Goal: Find specific page/section: Find specific page/section

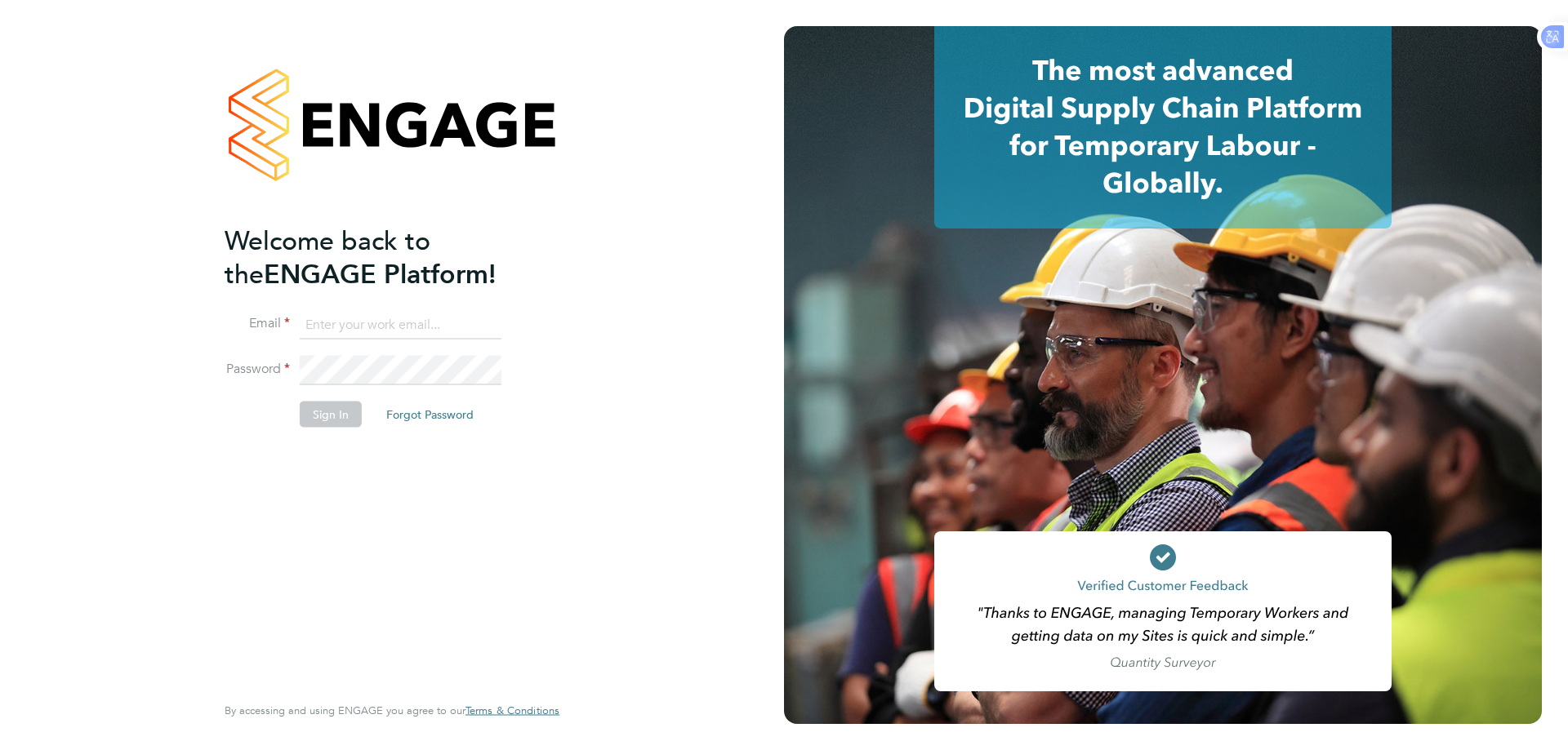
type input "Azmat@loyalreliance.co.uk"
click at [306, 420] on button "Sign In" at bounding box center [330, 413] width 62 height 26
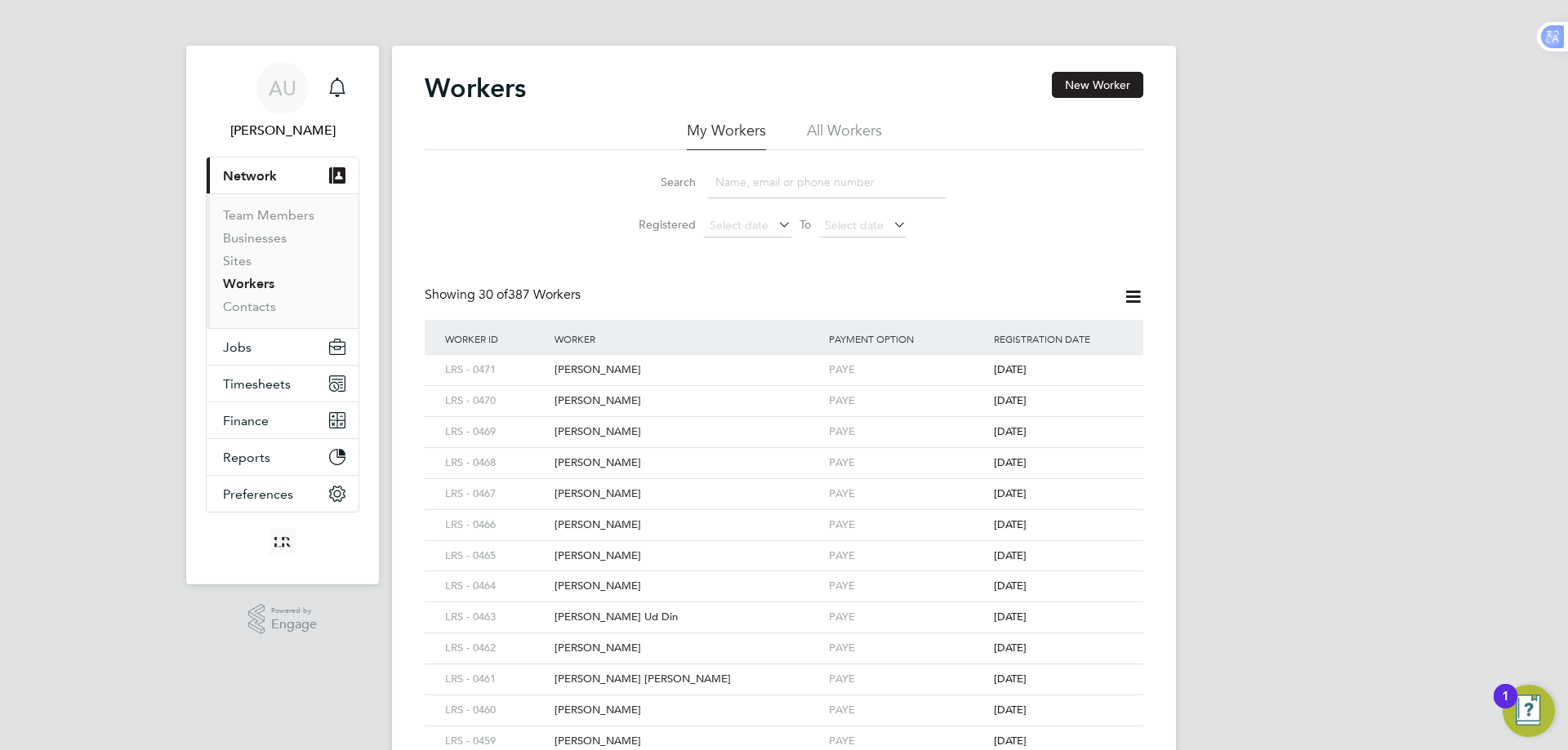
click at [784, 184] on input at bounding box center [826, 182] width 238 height 32
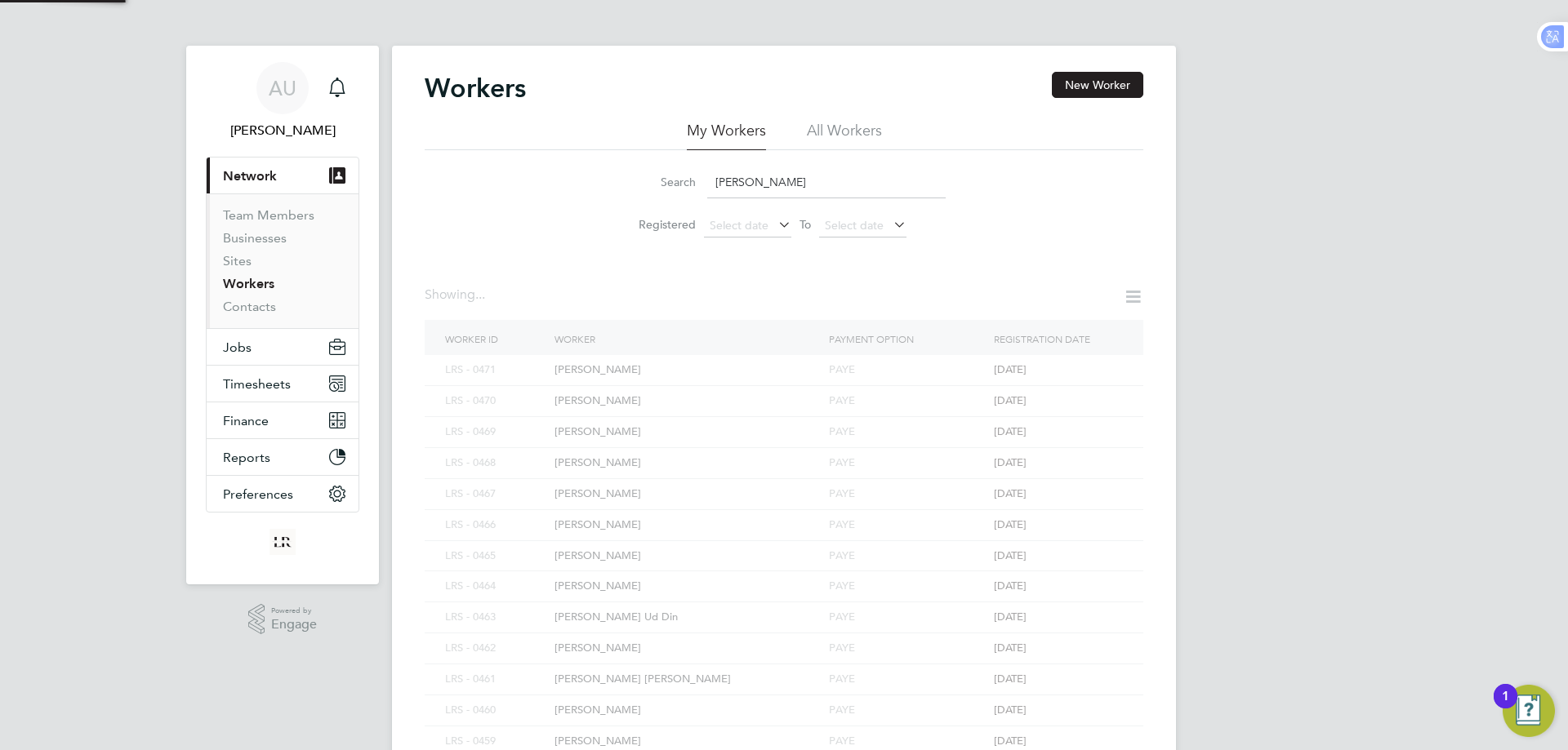
type input "zameer"
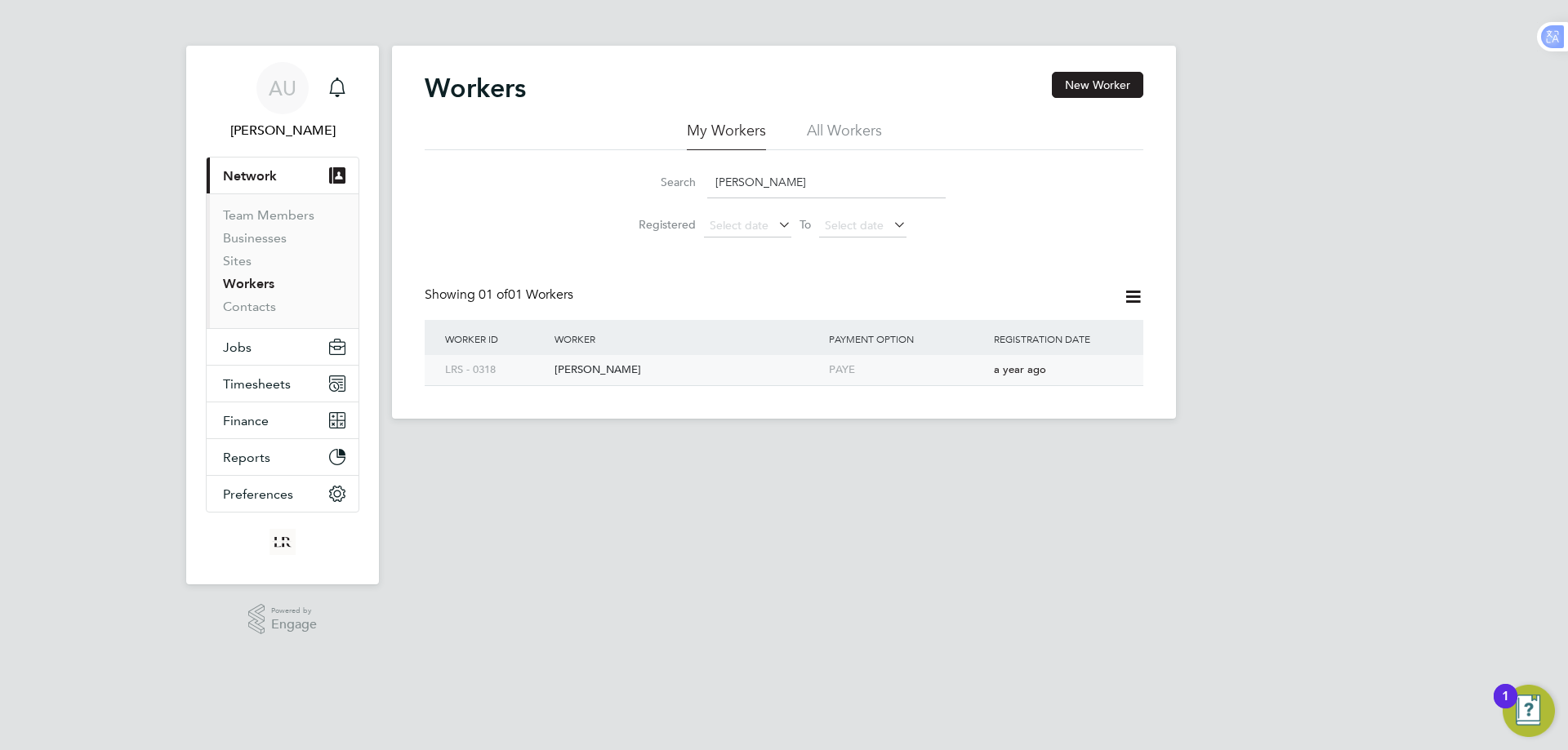
click at [742, 376] on div "Zameer Hussain" at bounding box center [687, 370] width 275 height 30
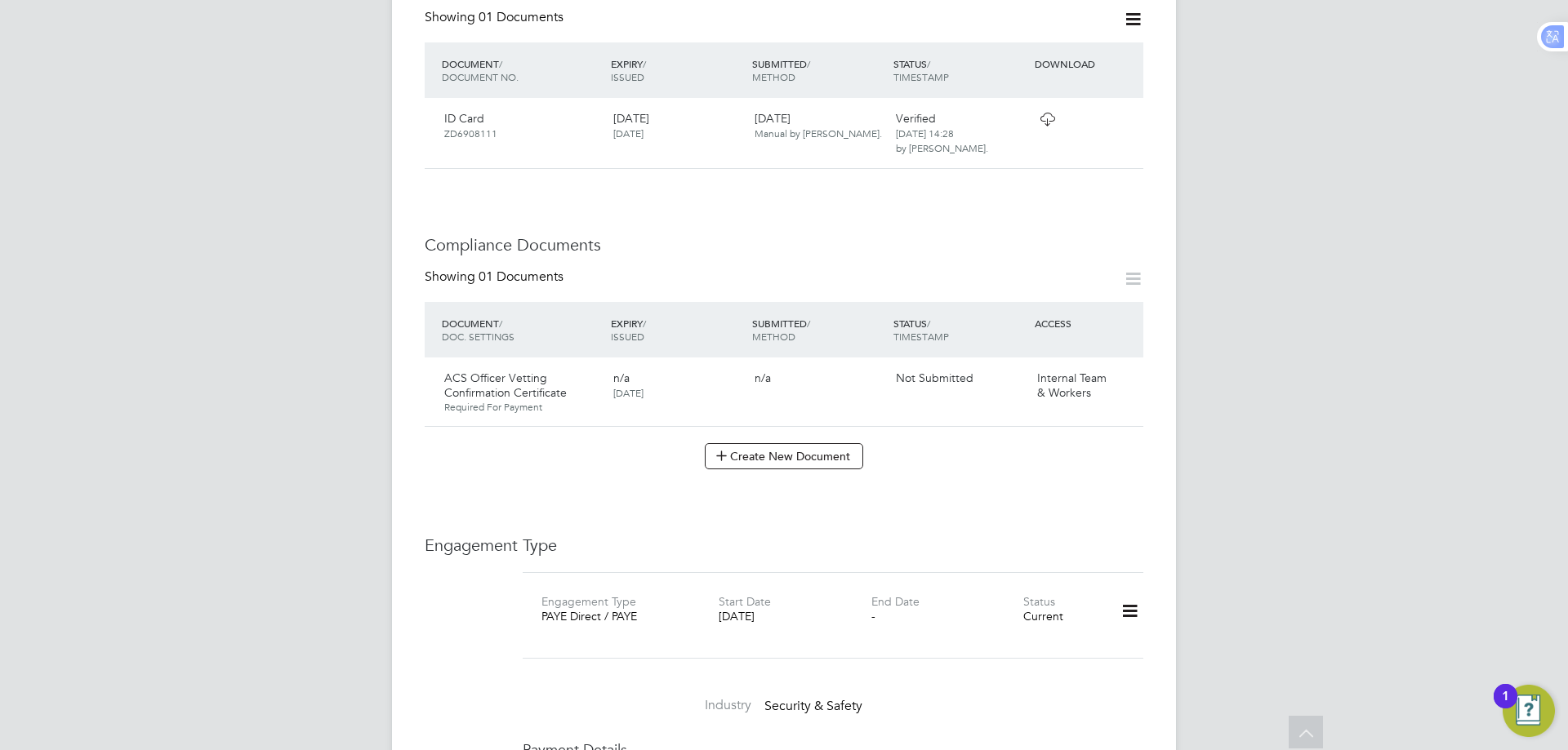
scroll to position [734, 0]
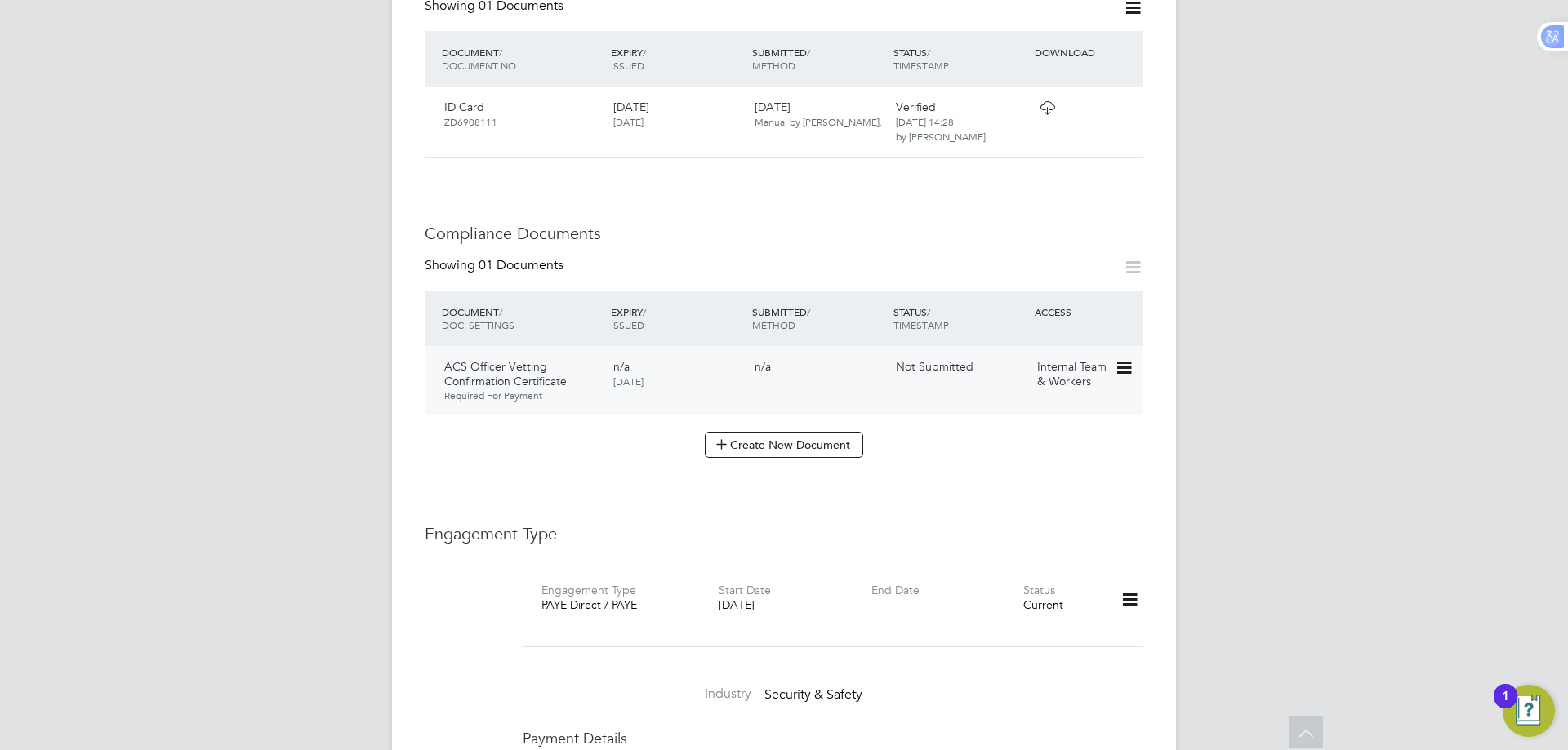
click at [1129, 359] on icon at bounding box center [1123, 368] width 16 height 19
click at [1318, 397] on div "AU Azmat Ullah Notifications Applications: Current page: Network Team Members B…" at bounding box center [784, 464] width 1568 height 2399
click at [507, 359] on span "ACS Officer Vetting Confirmation Certificate" at bounding box center [506, 374] width 122 height 29
click at [1128, 359] on icon at bounding box center [1123, 368] width 16 height 19
click at [1045, 368] on li "Edit Document" at bounding box center [1051, 372] width 163 height 23
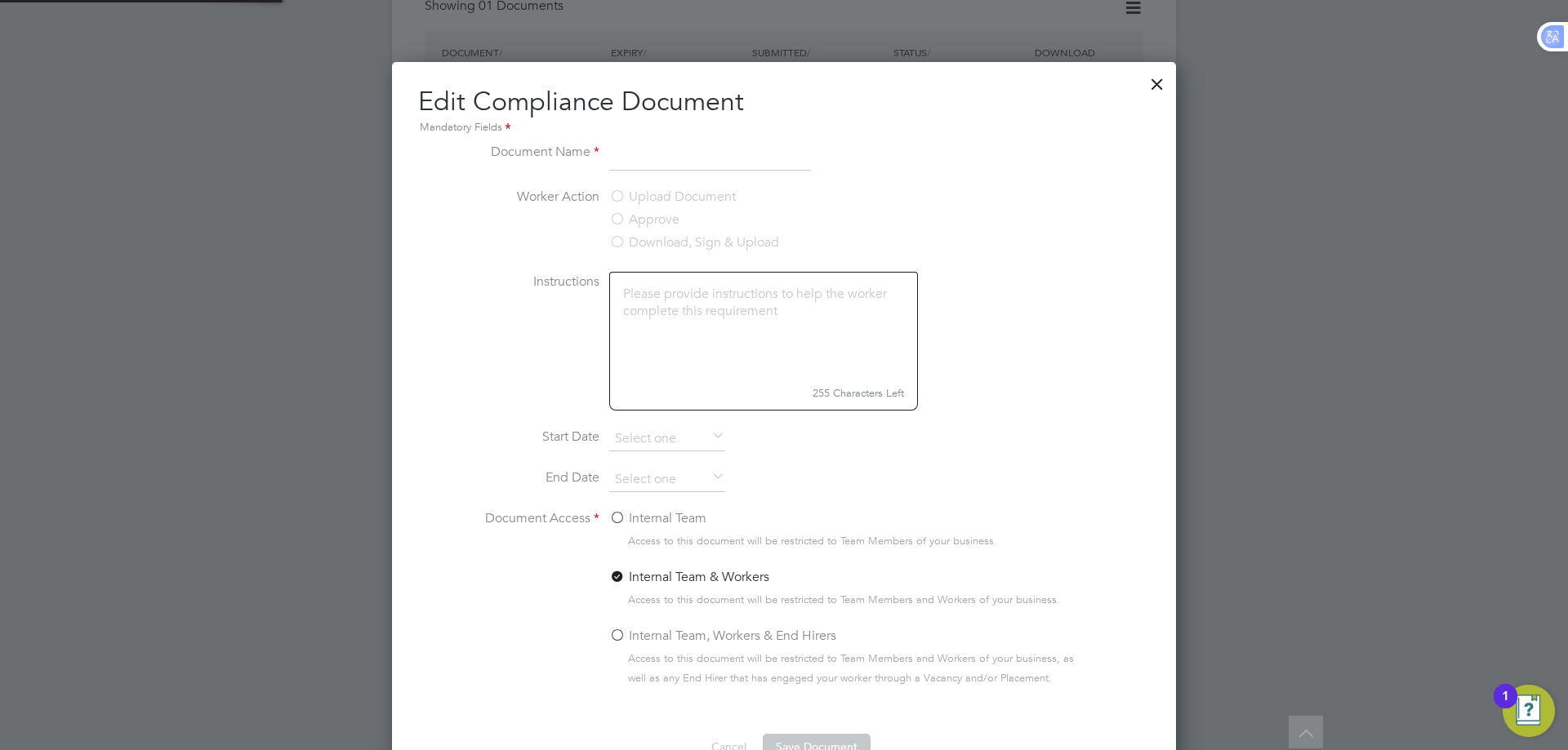
scroll to position [732, 785]
type input "ACS Officer Vetting Confirmation Certificate"
type input "24 Sep 2024"
click at [1160, 79] on div at bounding box center [1157, 80] width 29 height 29
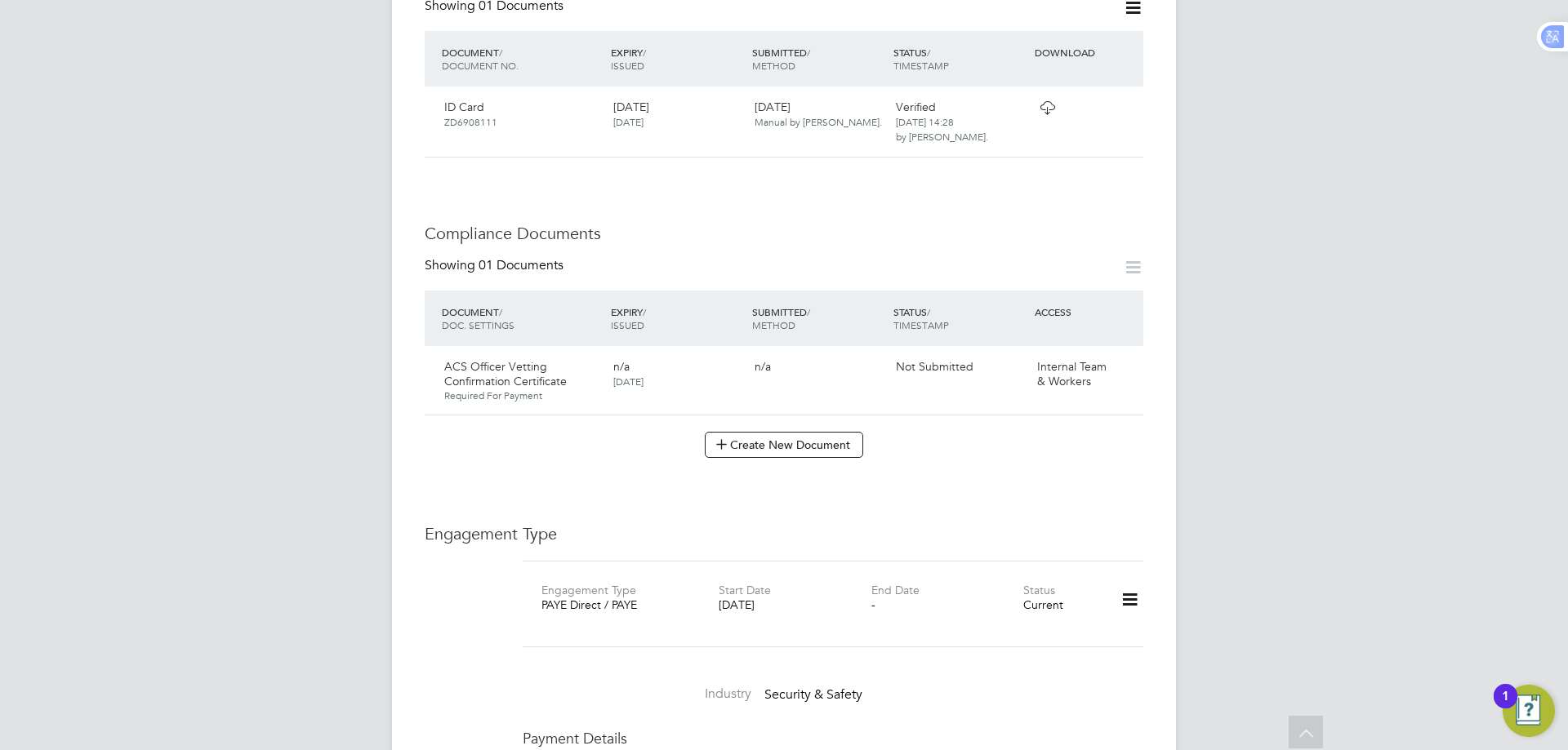
click at [1411, 420] on div "AU Azmat Ullah Notifications Applications: Current page: Network Team Members B…" at bounding box center [784, 464] width 1568 height 2399
click at [1127, 359] on icon at bounding box center [1123, 368] width 16 height 19
click at [1082, 397] on li "View Requested Document" at bounding box center [1051, 396] width 163 height 23
click at [1124, 359] on icon at bounding box center [1123, 368] width 16 height 19
click at [1058, 367] on li "Edit Document" at bounding box center [1051, 372] width 163 height 23
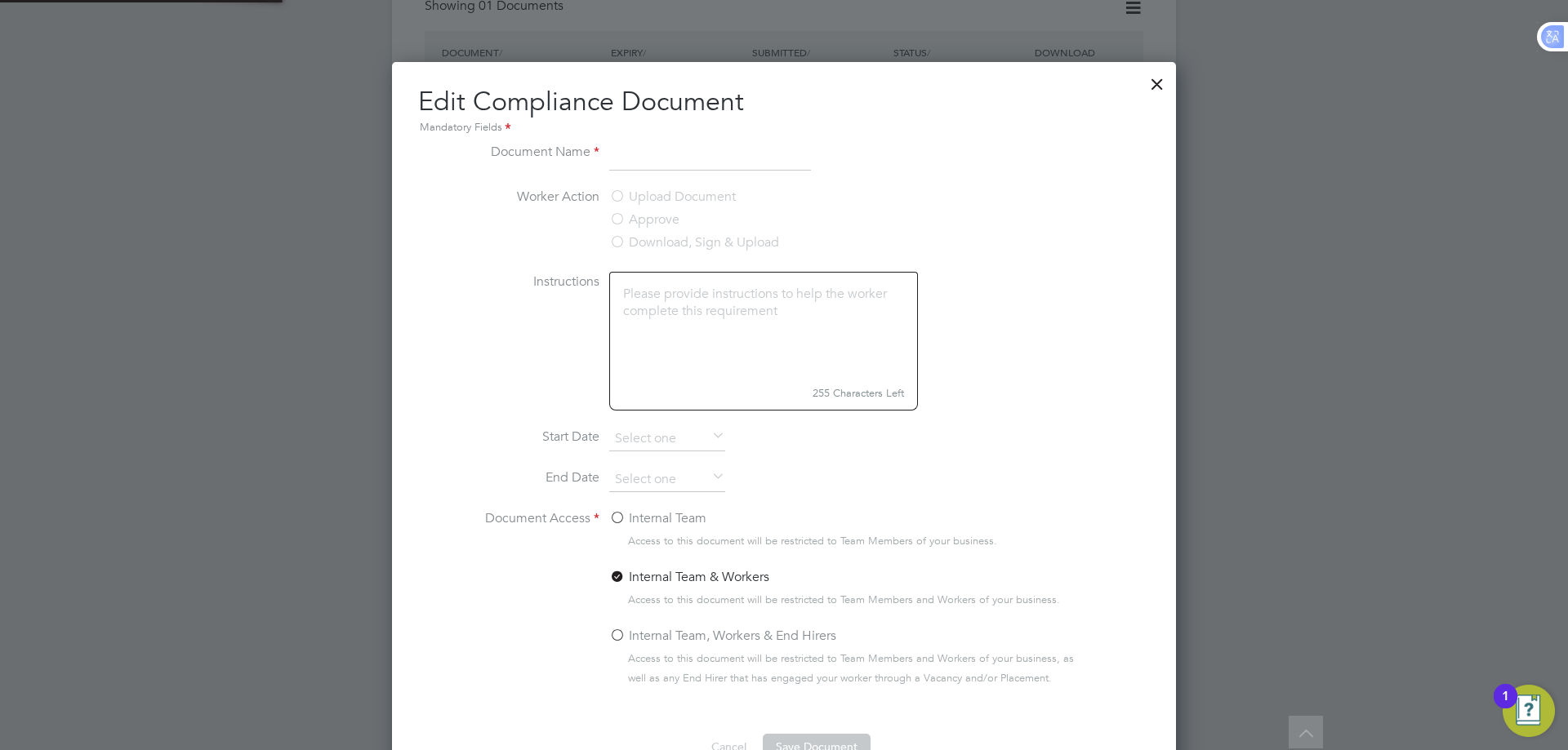
type input "ACS Officer Vetting Confirmation Certificate"
type input "24 Sep 2024"
click at [1159, 79] on div at bounding box center [1157, 80] width 29 height 29
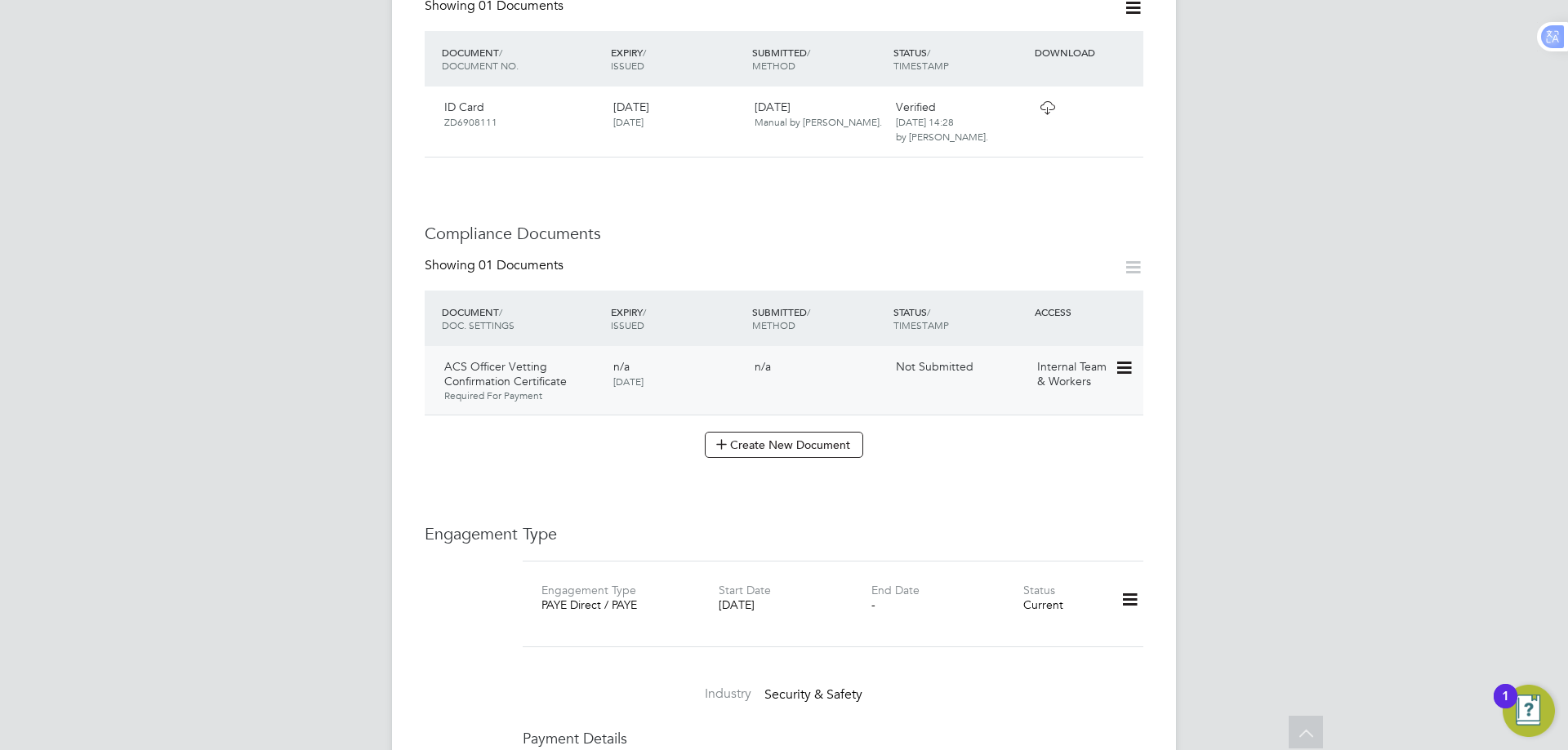
click at [1126, 359] on icon at bounding box center [1123, 368] width 16 height 19
click at [1066, 391] on li "View Requested Document" at bounding box center [1051, 396] width 163 height 23
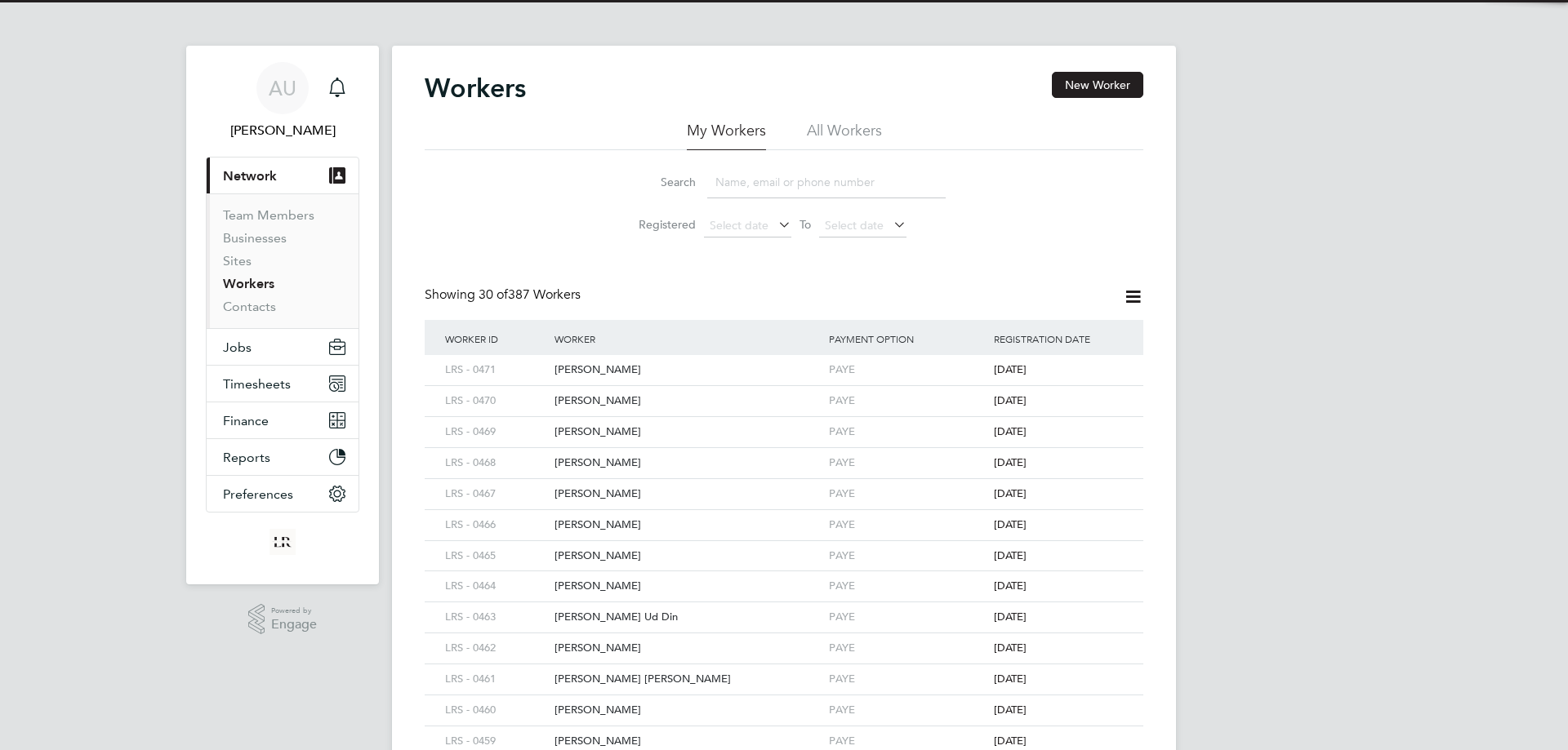
click at [803, 183] on input at bounding box center [826, 182] width 238 height 32
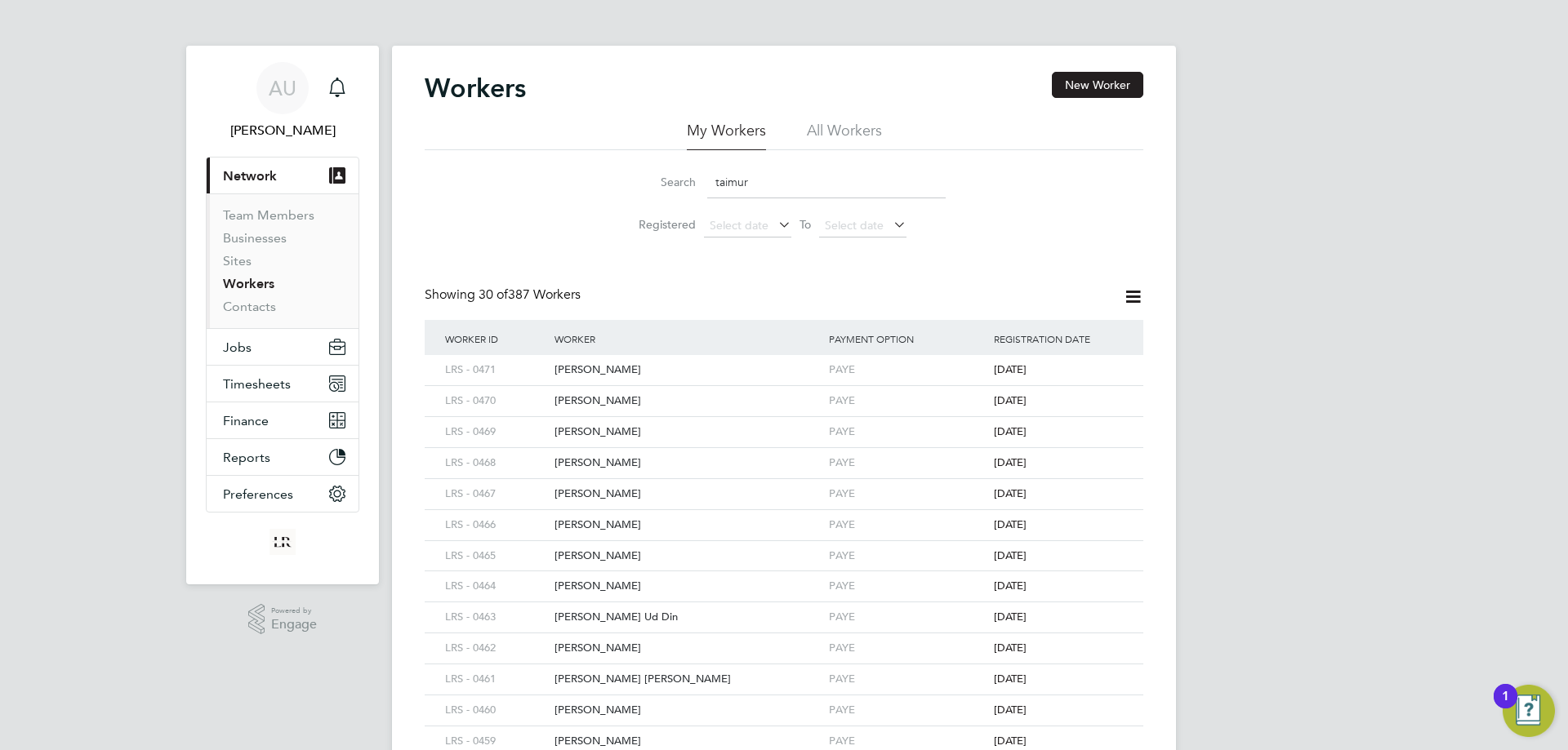
type input "taimur"
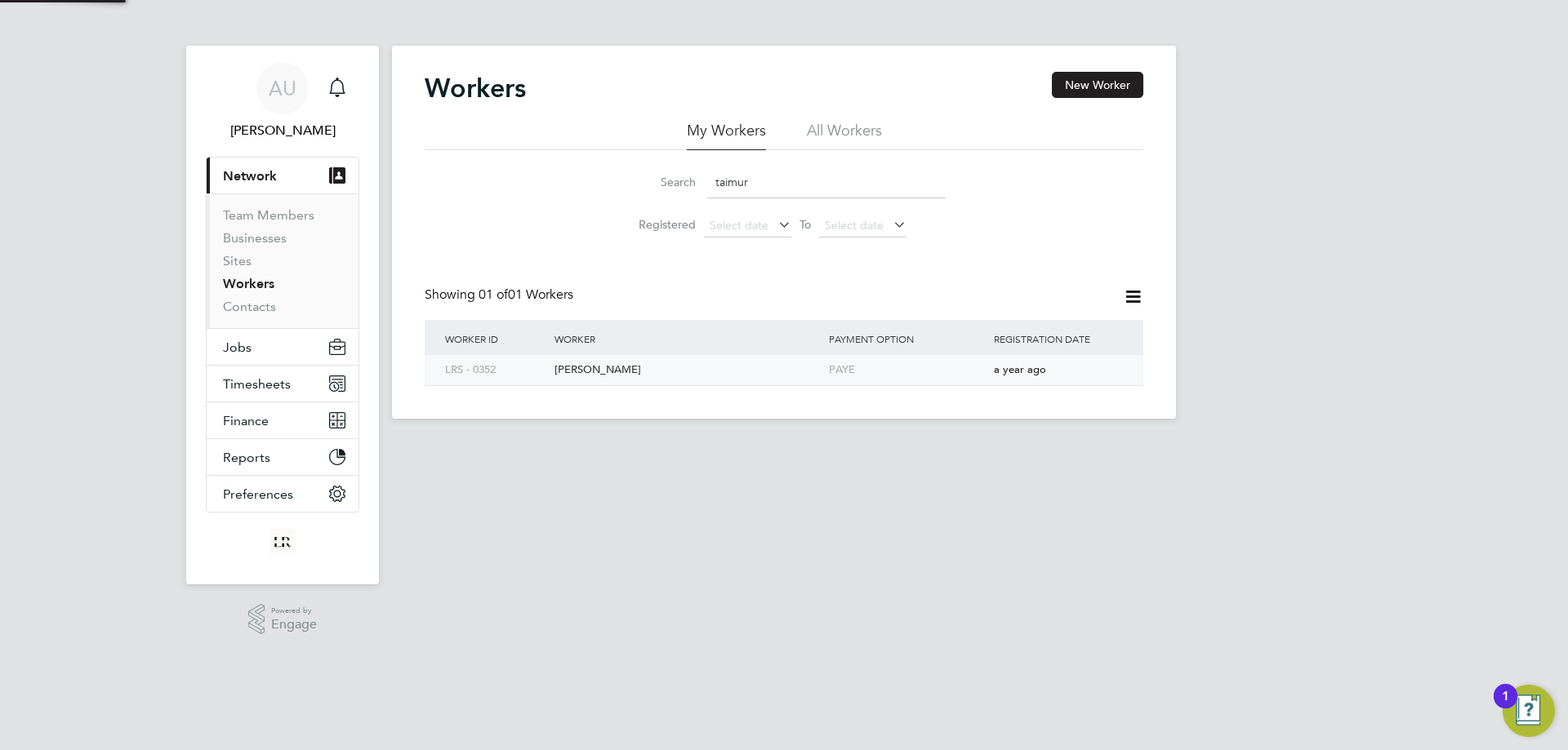
click at [637, 367] on div "Muhammad Taimur" at bounding box center [687, 370] width 275 height 30
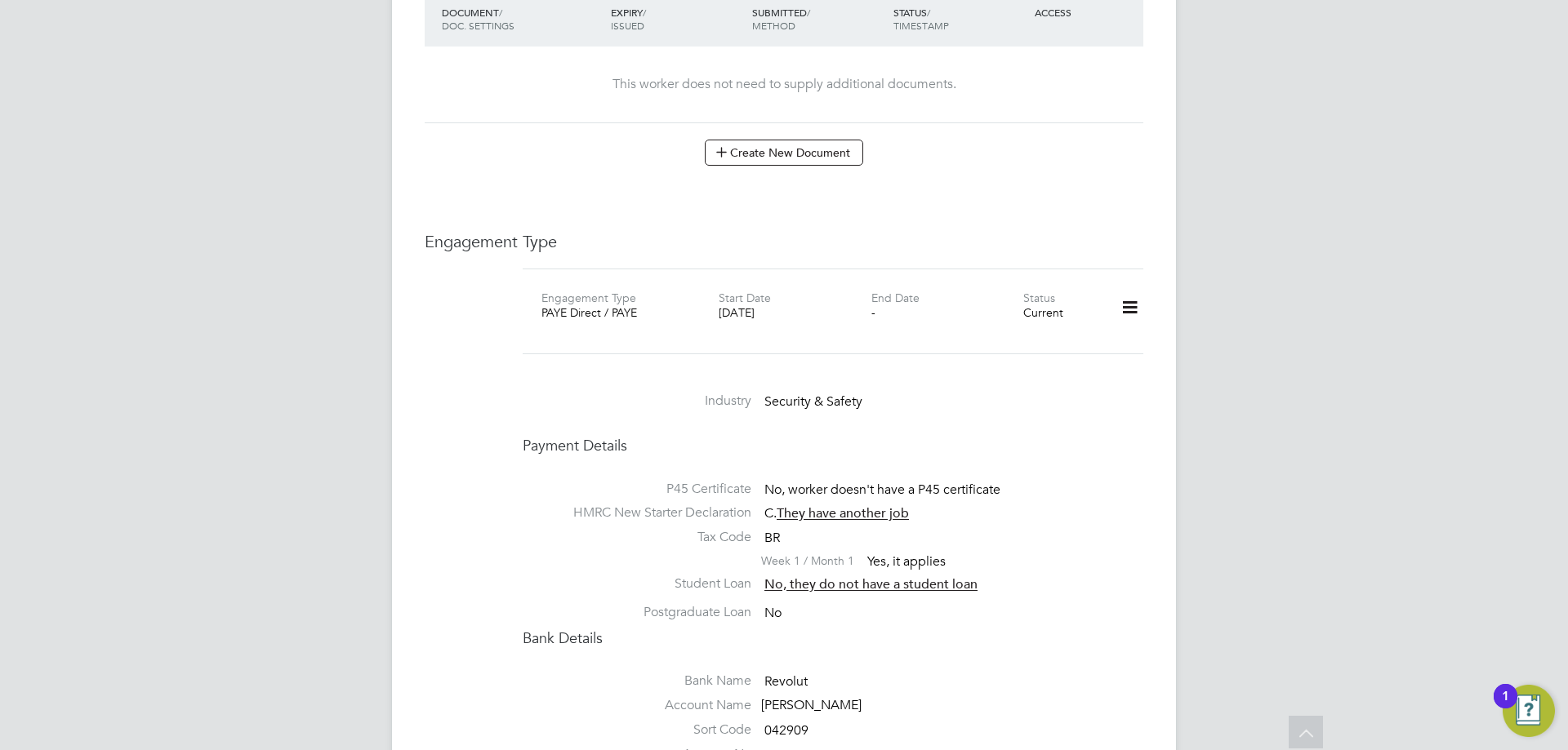
scroll to position [980, 0]
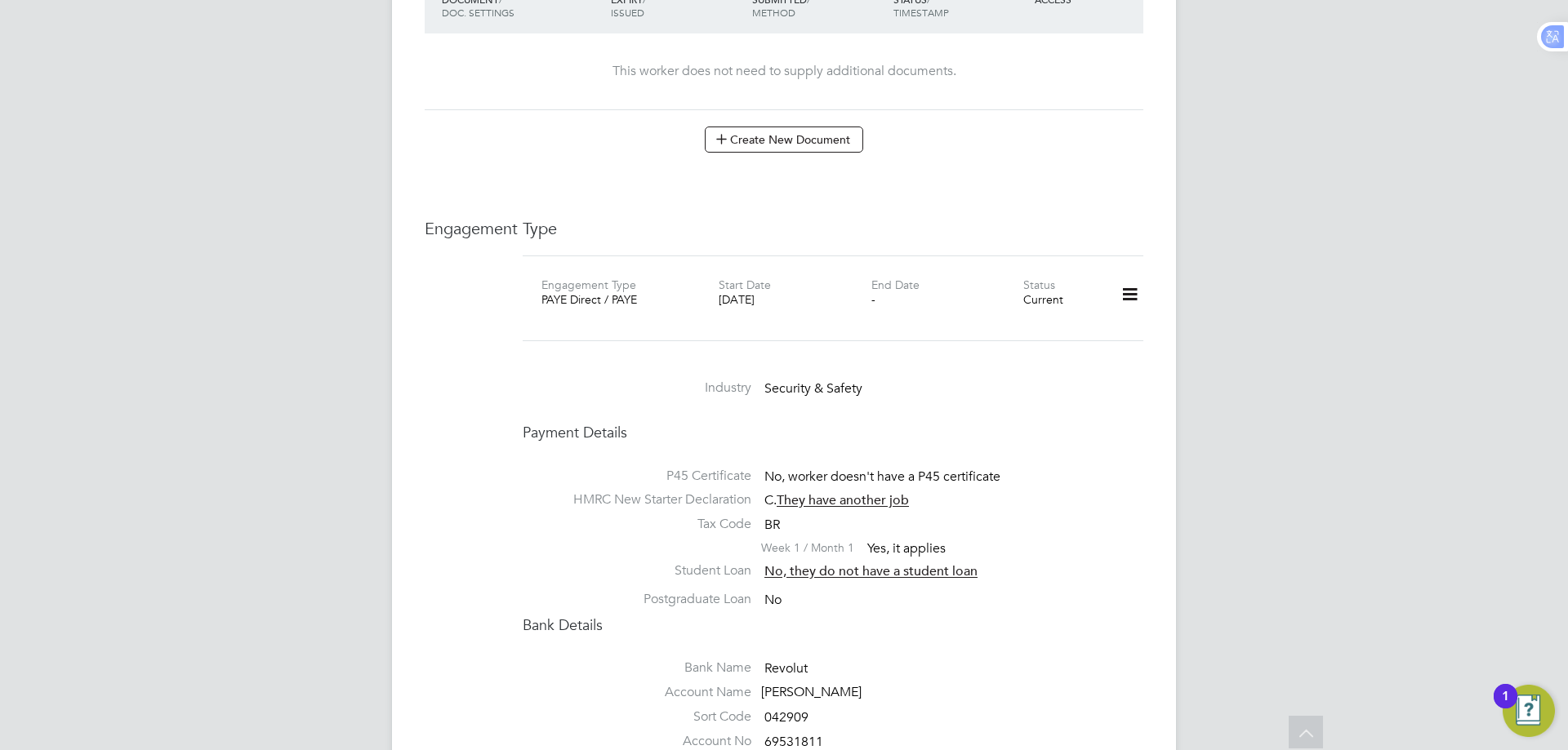
click at [1310, 456] on div "AU [PERSON_NAME] Notifications Applications: Current page: Network Team Members…" at bounding box center [784, 107] width 1568 height 2173
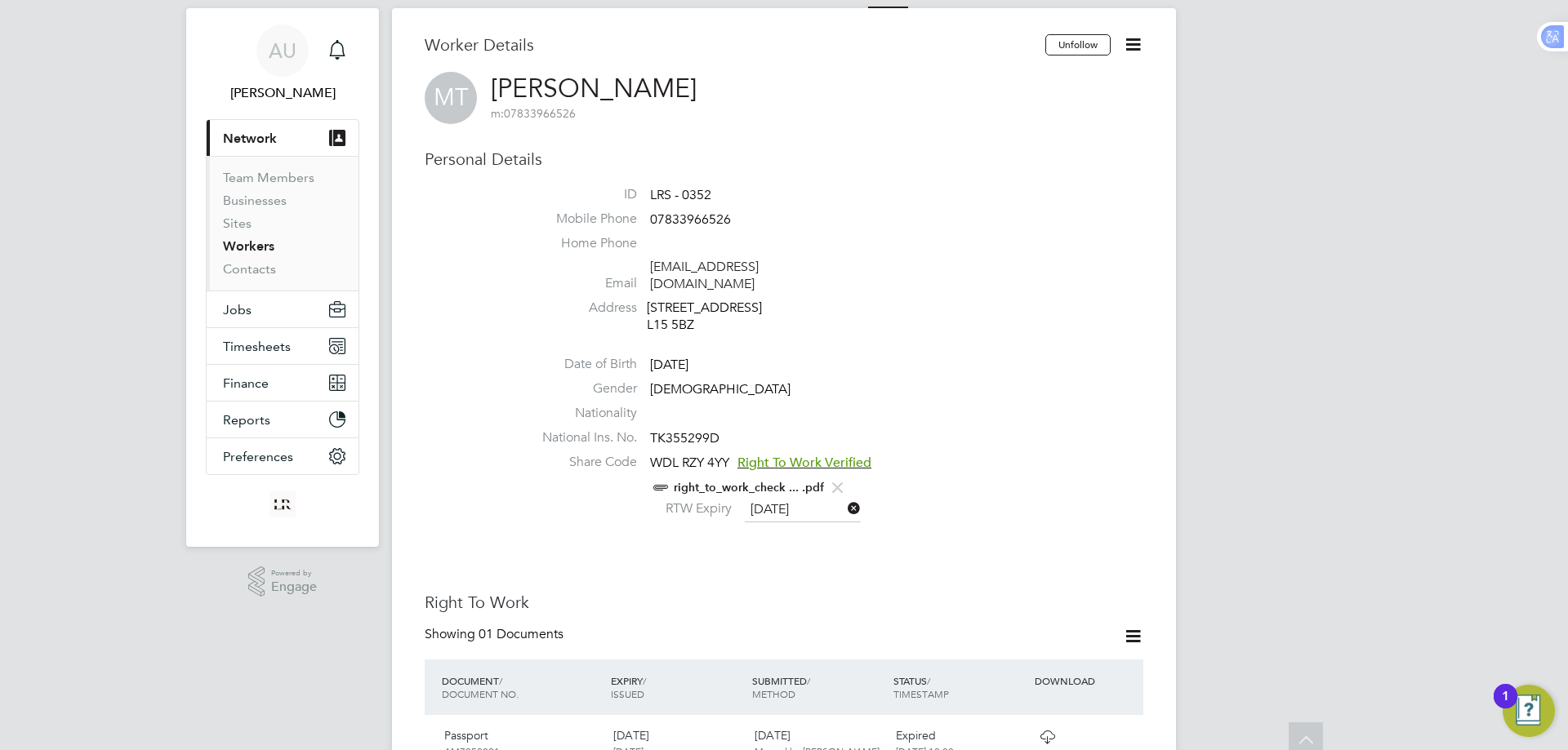
scroll to position [0, 0]
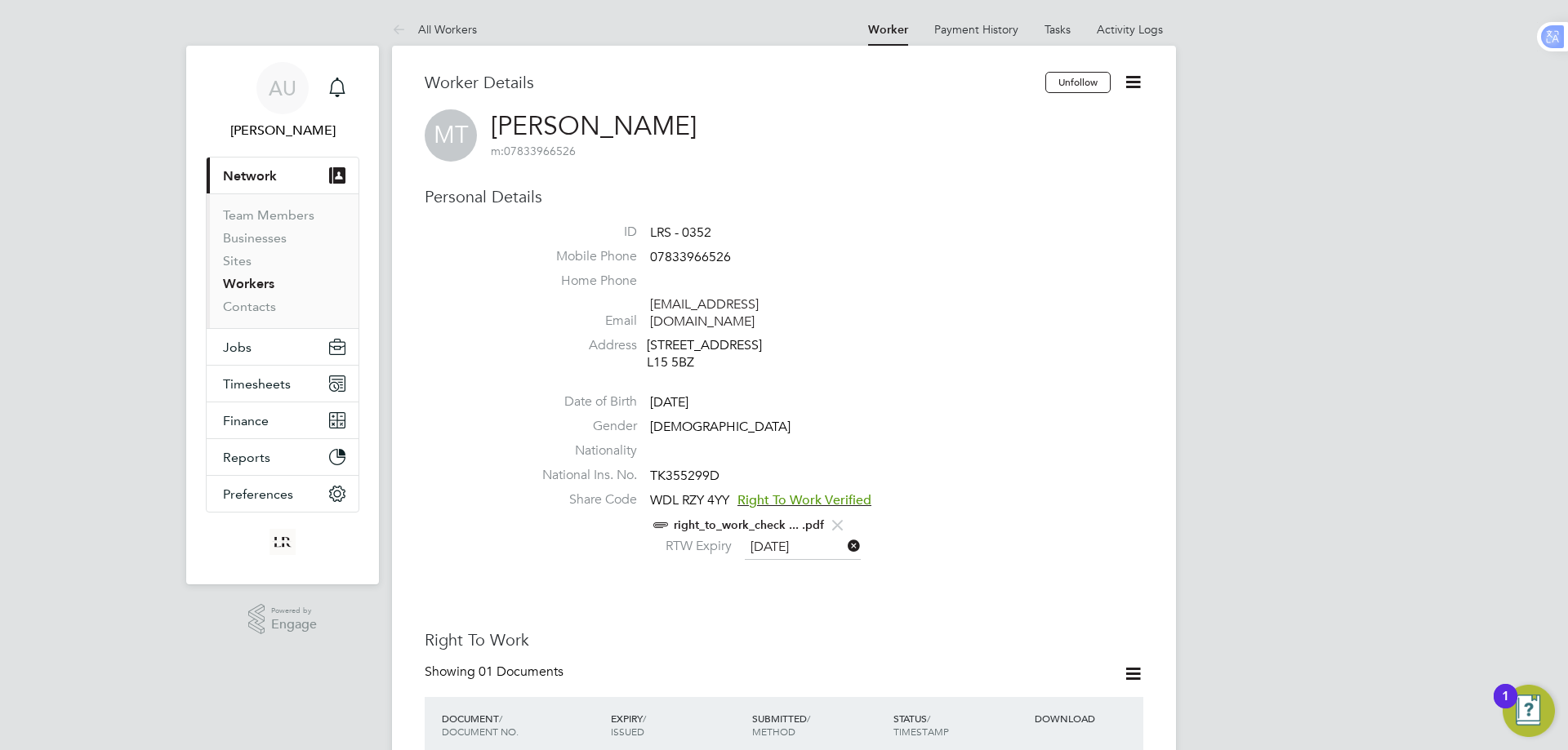
click at [692, 261] on span "07833966526" at bounding box center [690, 257] width 81 height 16
copy span "07833966526"
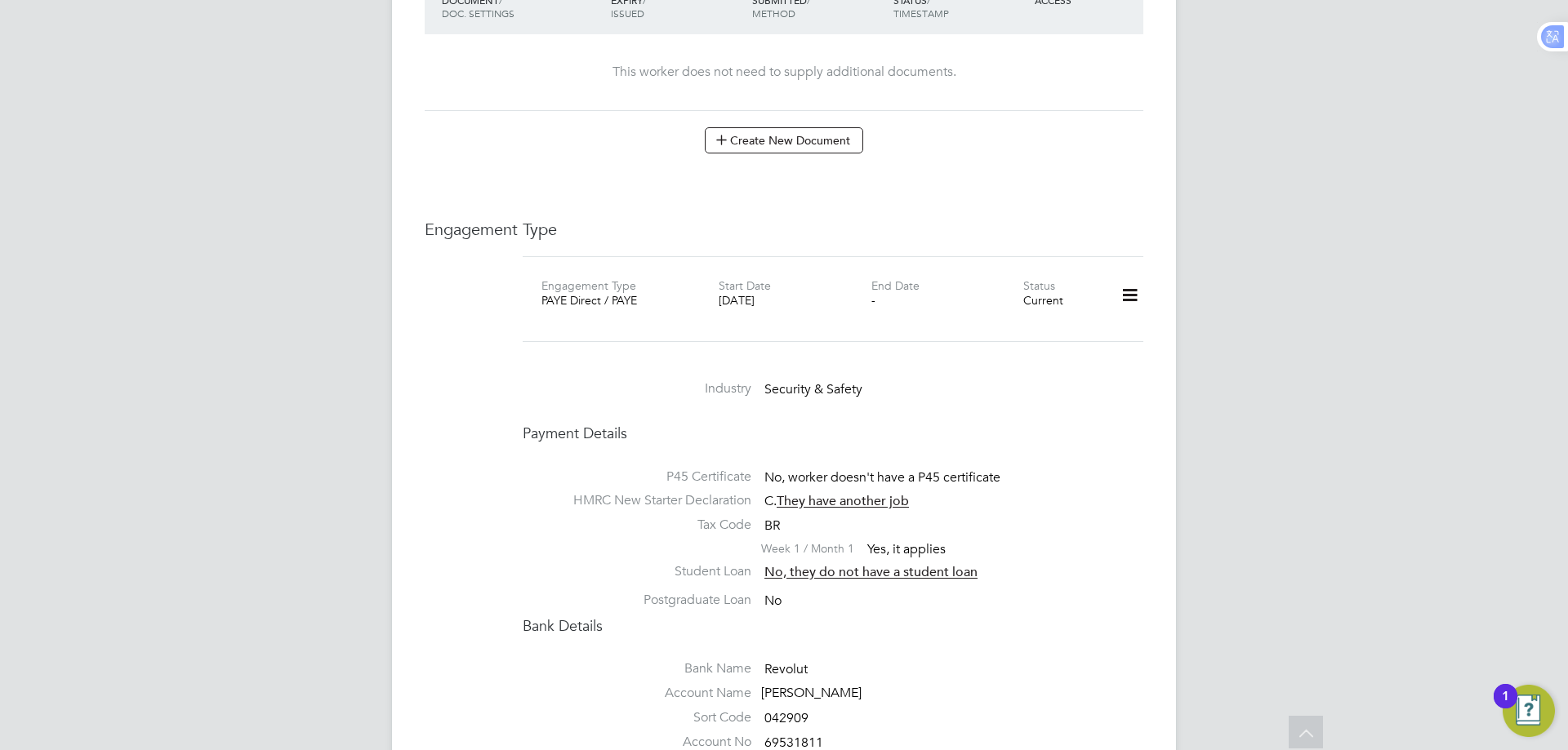
scroll to position [980, 0]
click at [798, 292] on div "04 Oct 2024" at bounding box center [794, 299] width 152 height 15
click at [894, 182] on div "Worker Details Unfollow MT Muhammad Taimur m: 07833966526 Personal Details ID L…" at bounding box center [783, 101] width 718 height 2019
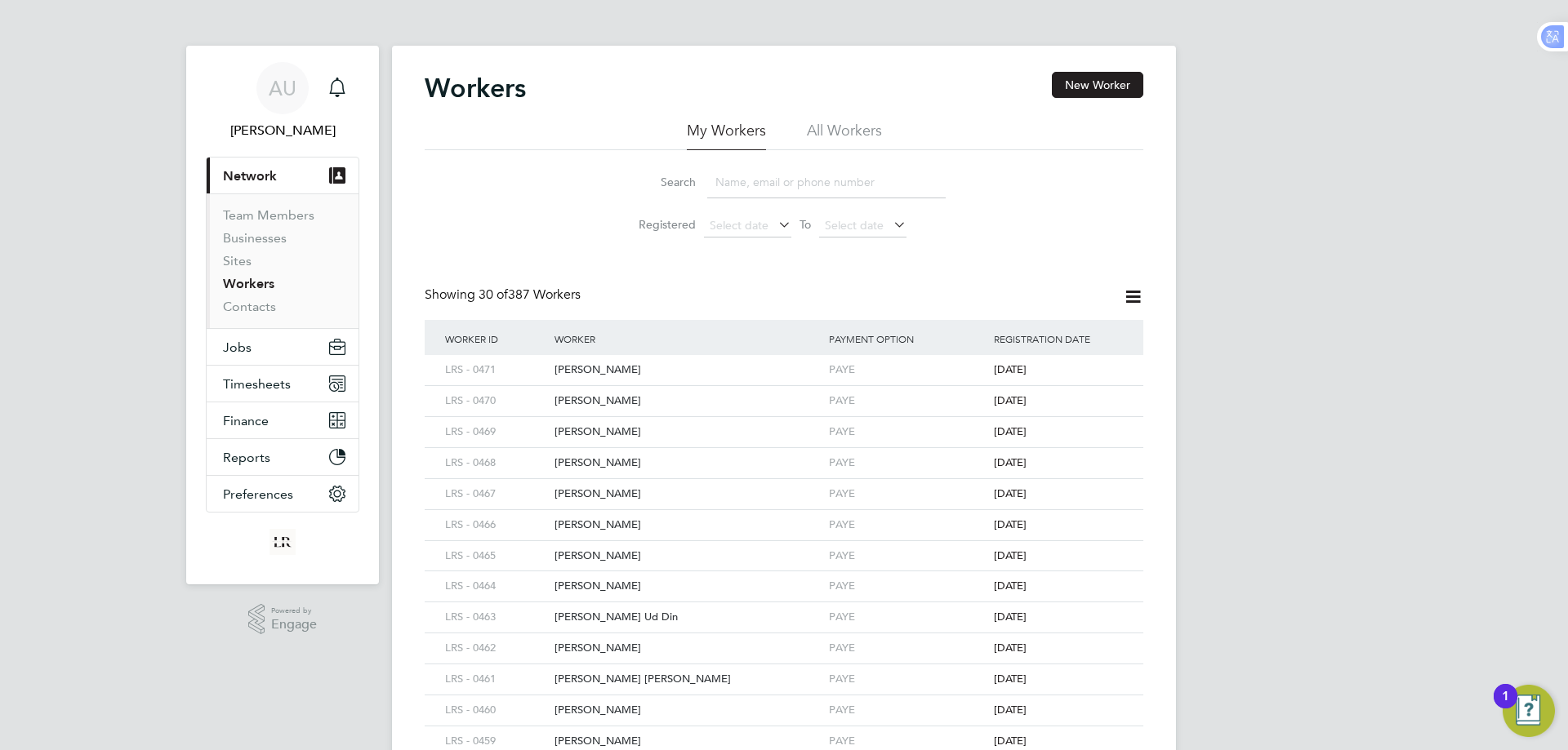
click at [777, 182] on input at bounding box center [826, 182] width 238 height 32
type input "abid"
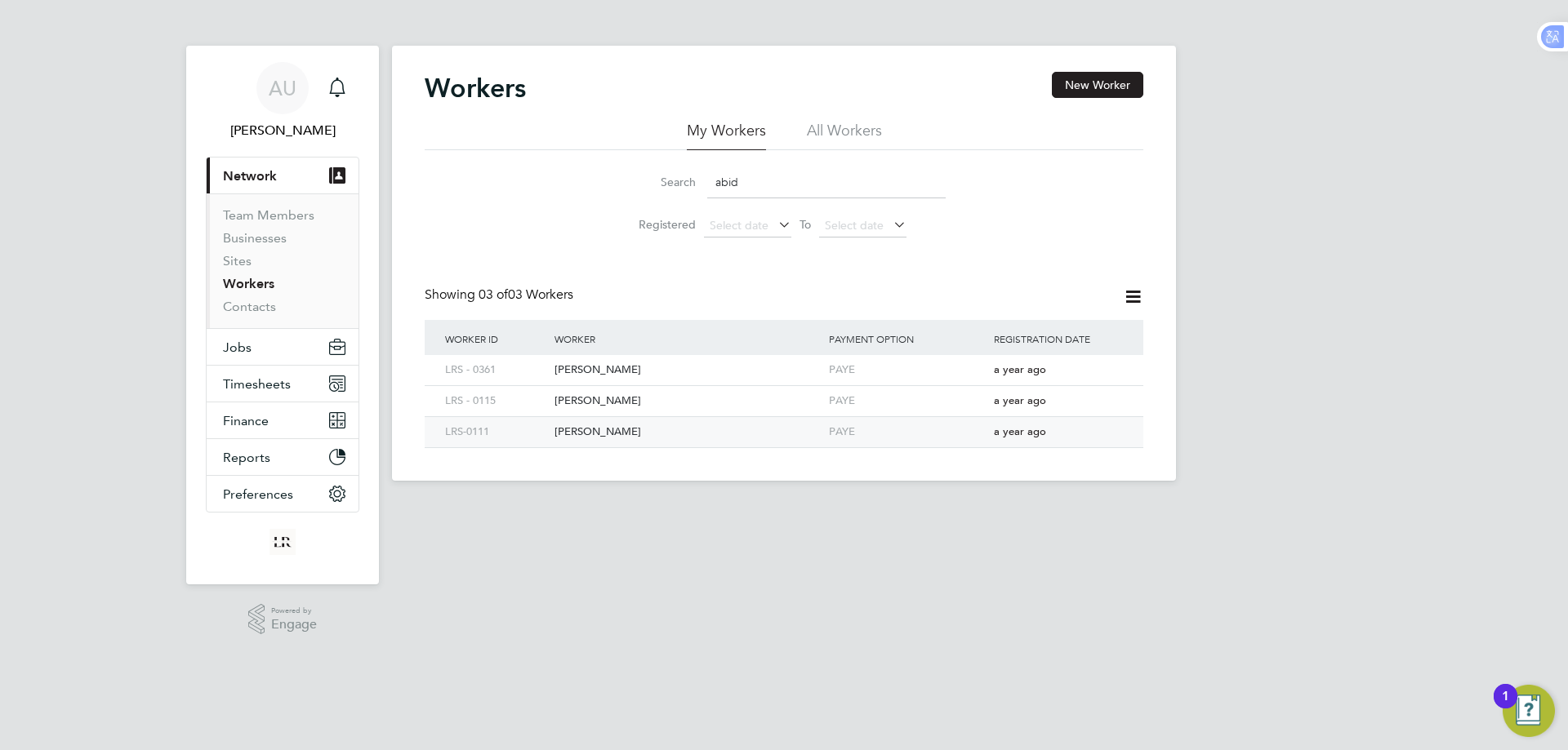
click at [490, 430] on div "LRS-0111" at bounding box center [496, 432] width 110 height 30
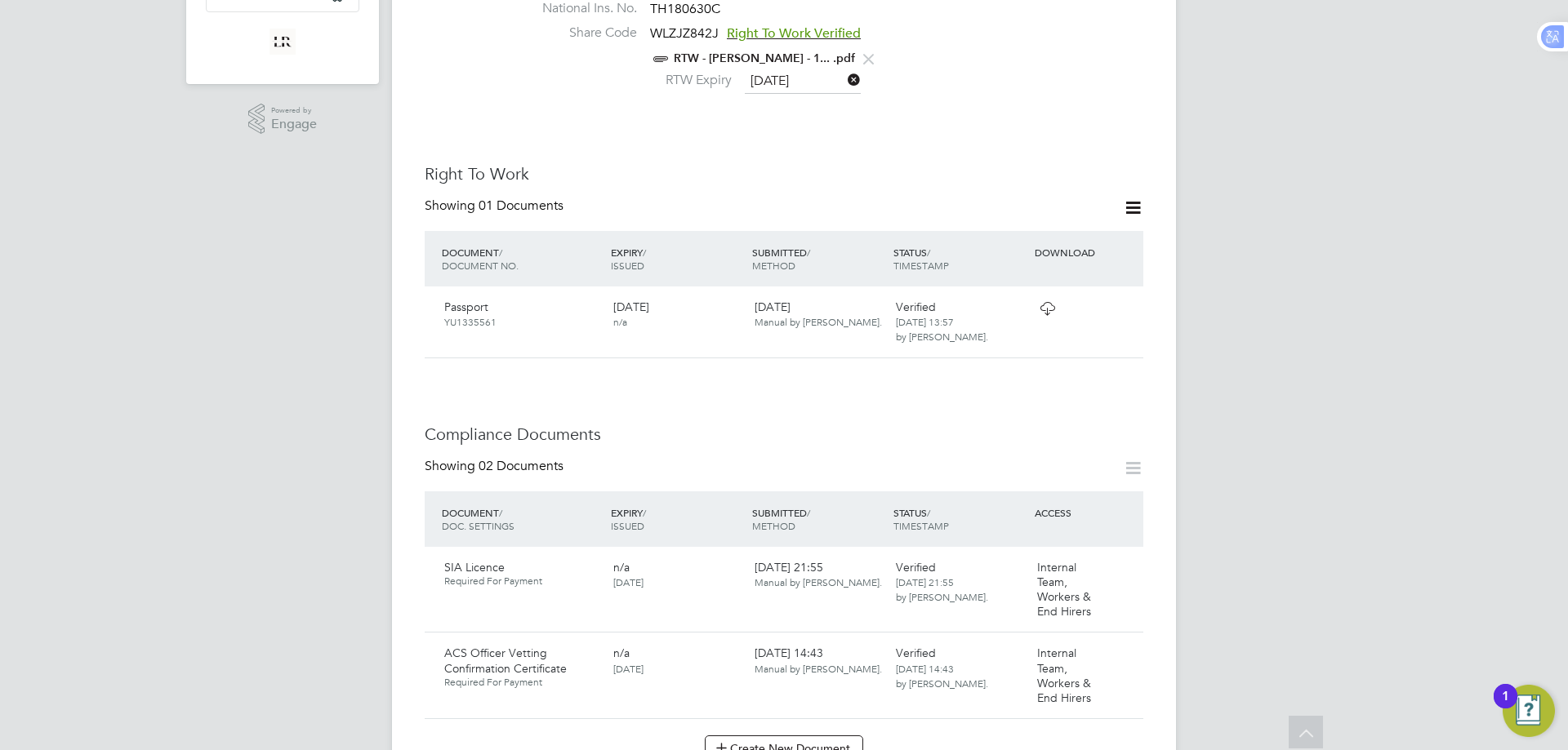
scroll to position [817, 0]
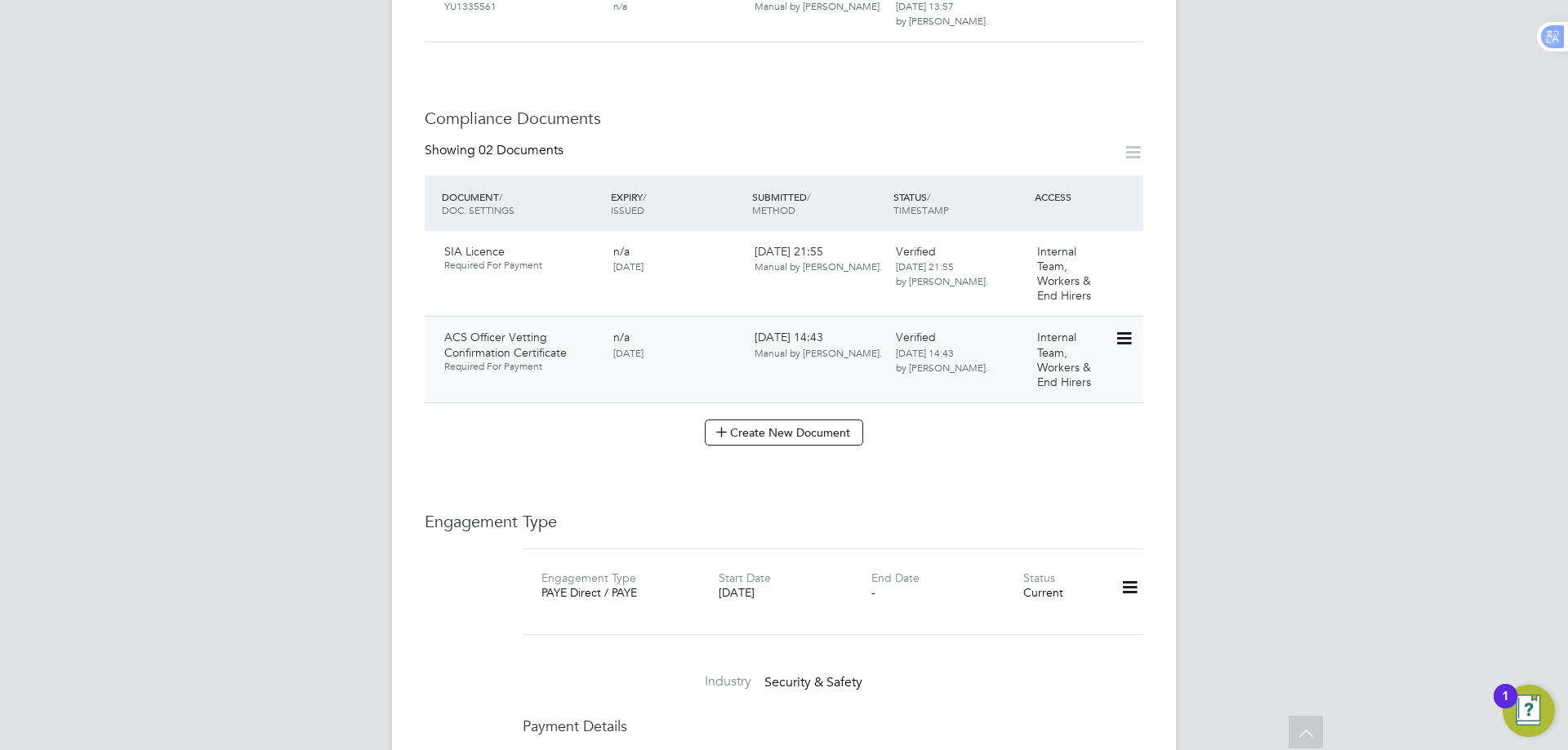
click at [1126, 334] on icon at bounding box center [1123, 339] width 16 height 19
click at [1064, 393] on li "Download Document" at bounding box center [1065, 401] width 130 height 23
